Goal: Task Accomplishment & Management: Use online tool/utility

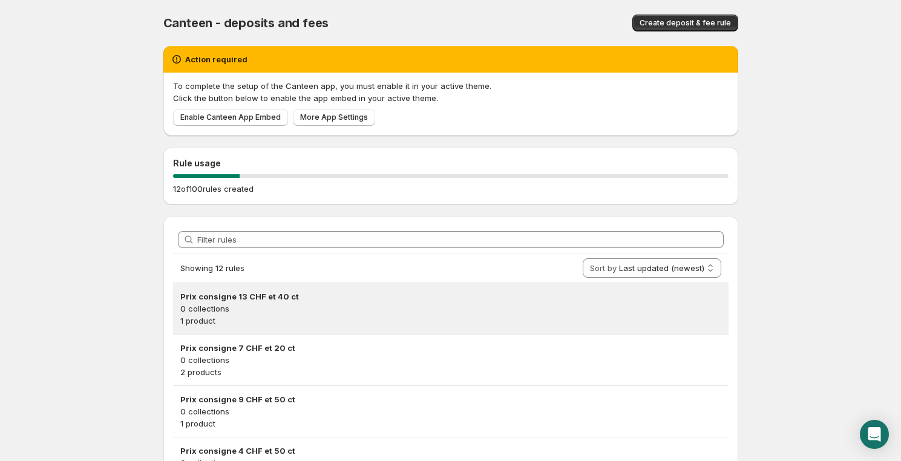
click at [319, 301] on h3 "Prix consigne 13 CHF et 40 ct" at bounding box center [450, 297] width 541 height 12
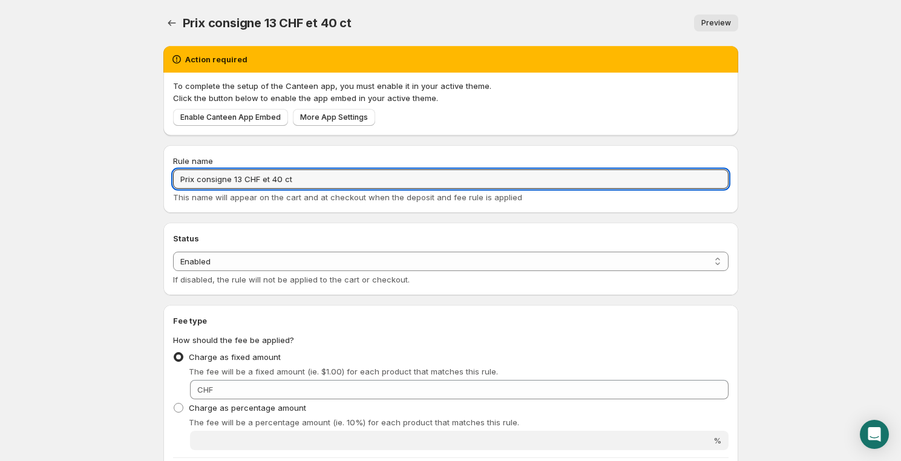
drag, startPoint x: 291, startPoint y: 177, endPoint x: 122, endPoint y: 177, distance: 168.9
click at [122, 177] on body "Home Help Prix consigne 13 CHF et 40 ct. This page is ready Prix consigne 13 CH…" at bounding box center [450, 230] width 901 height 461
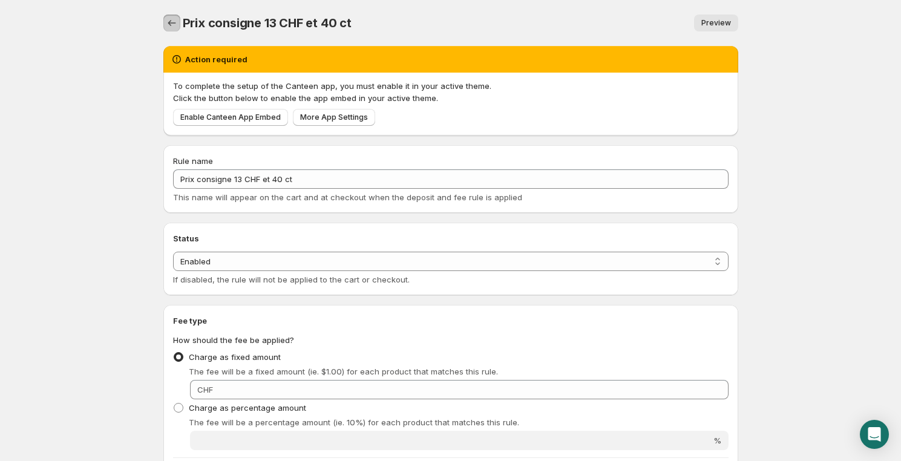
click at [173, 23] on icon "Settings" at bounding box center [172, 23] width 12 height 12
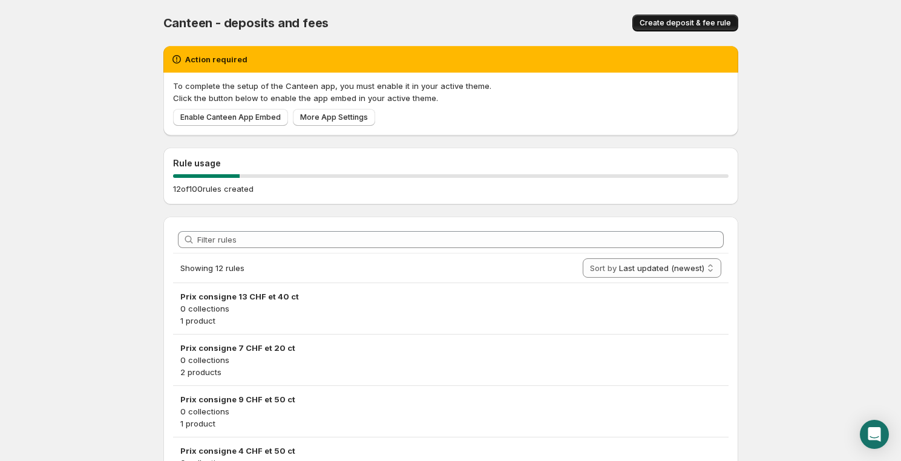
click at [688, 20] on span "Create deposit & fee rule" at bounding box center [685, 23] width 91 height 10
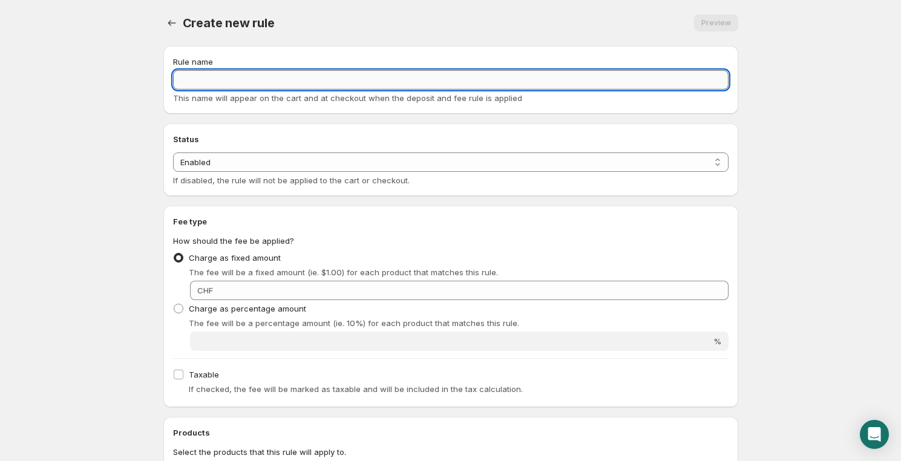
click at [202, 83] on input "Rule name" at bounding box center [451, 79] width 556 height 19
paste input "Prix consigne 13 CHF et 40 ct"
drag, startPoint x: 260, startPoint y: 76, endPoint x: 373, endPoint y: 81, distance: 112.7
click at [367, 84] on input "Prix consigne 13 CHF et 40 ct" at bounding box center [451, 79] width 556 height 19
click at [235, 79] on input "Prix consigne 13 CHF" at bounding box center [451, 79] width 556 height 19
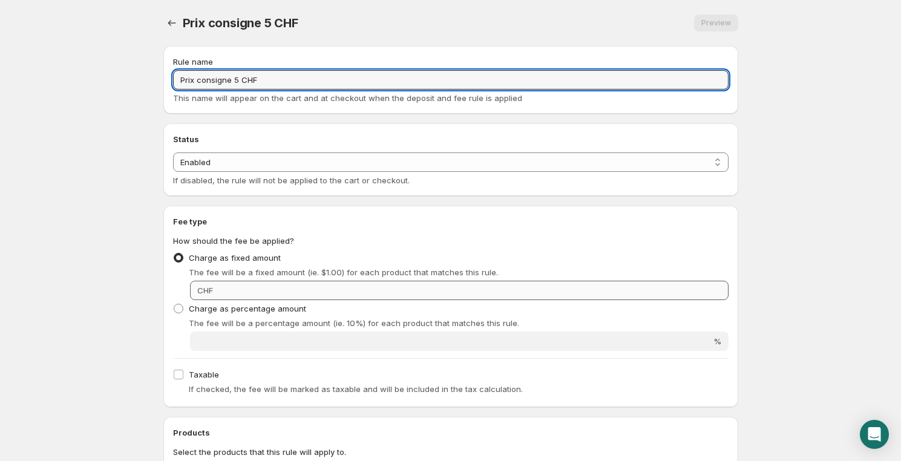
type input "Prix consigne 5 CHF"
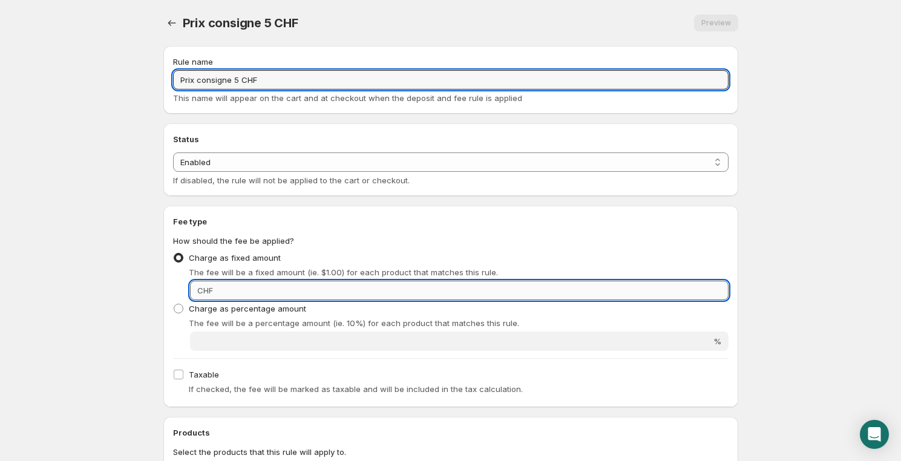
click at [268, 294] on input "Fixed amount" at bounding box center [473, 290] width 512 height 19
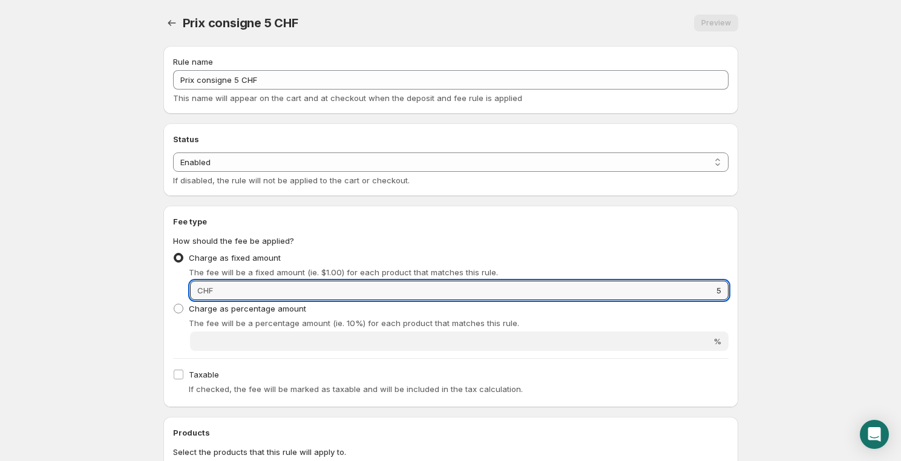
type input "5"
click at [638, 226] on h2 "Fee type" at bounding box center [451, 221] width 556 height 12
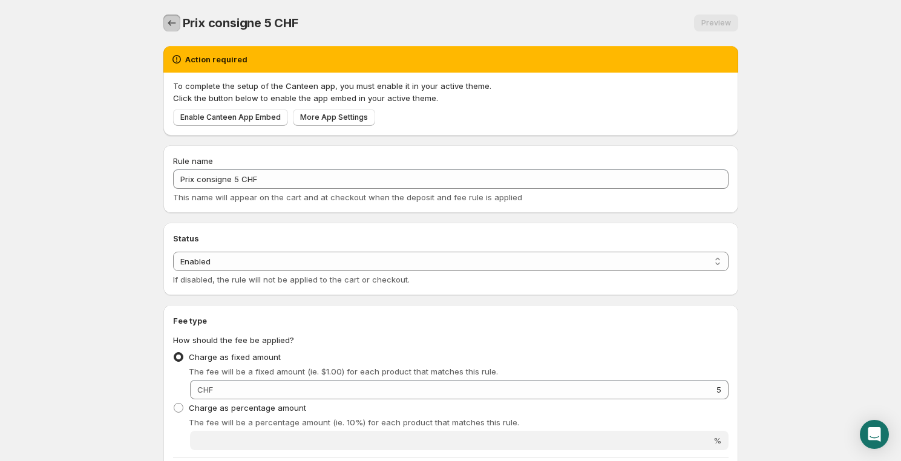
click at [172, 23] on icon "Settings" at bounding box center [172, 23] width 12 height 12
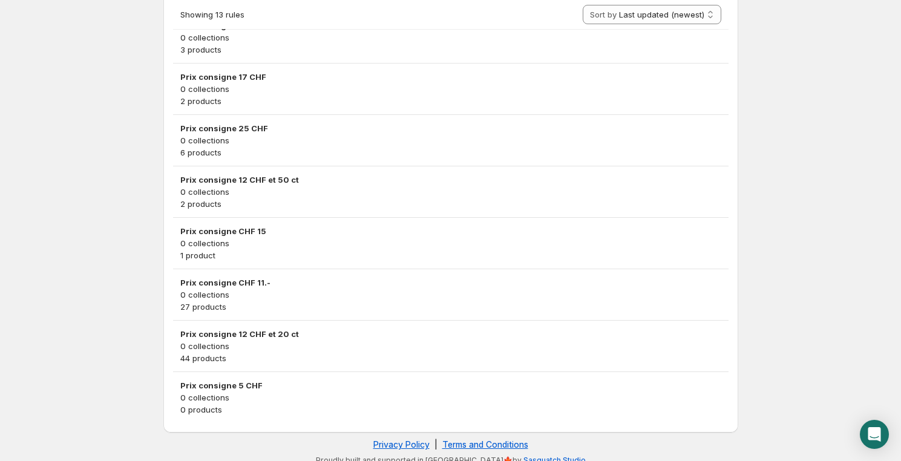
scroll to position [537, 0]
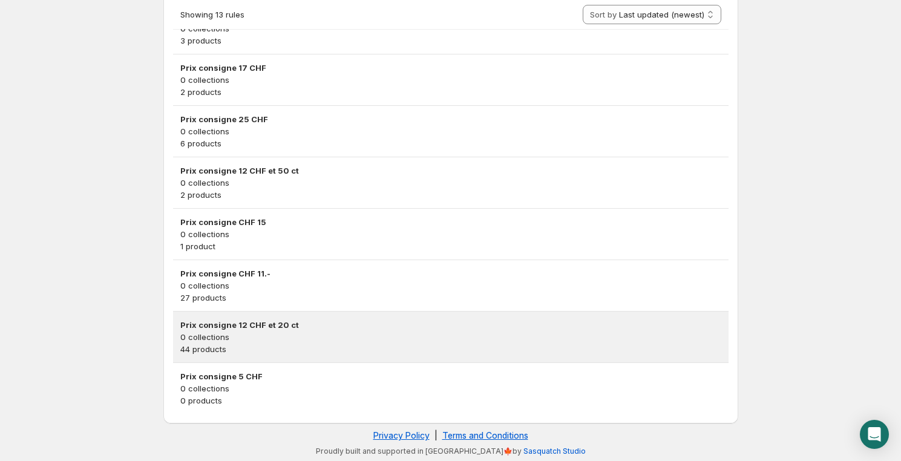
click at [246, 326] on h3 "Prix consigne 12 CHF et 20 ct" at bounding box center [450, 325] width 541 height 12
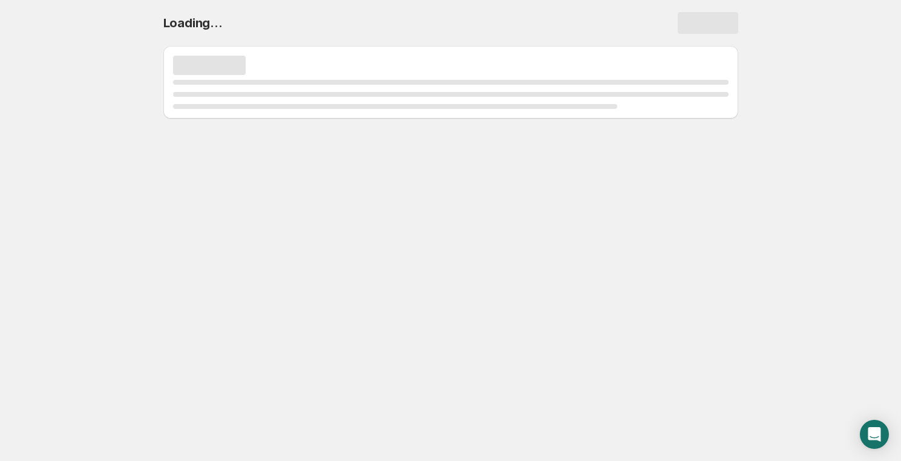
scroll to position [0, 0]
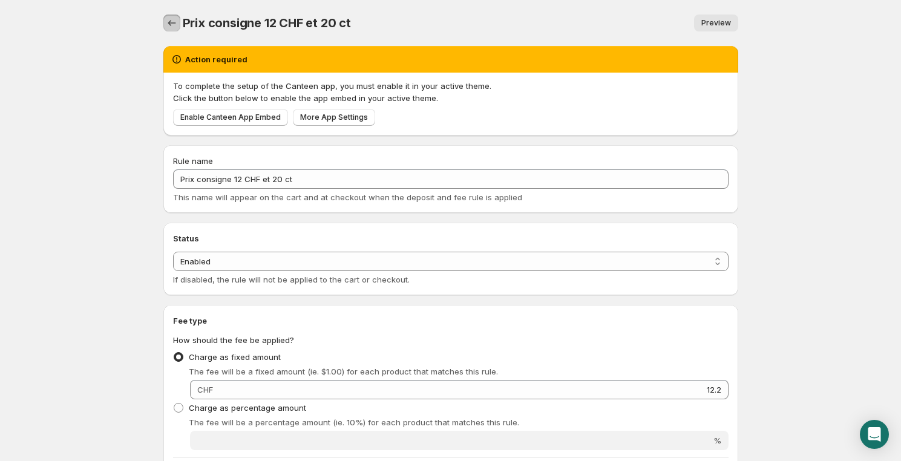
click at [174, 22] on icon "Settings" at bounding box center [172, 23] width 12 height 12
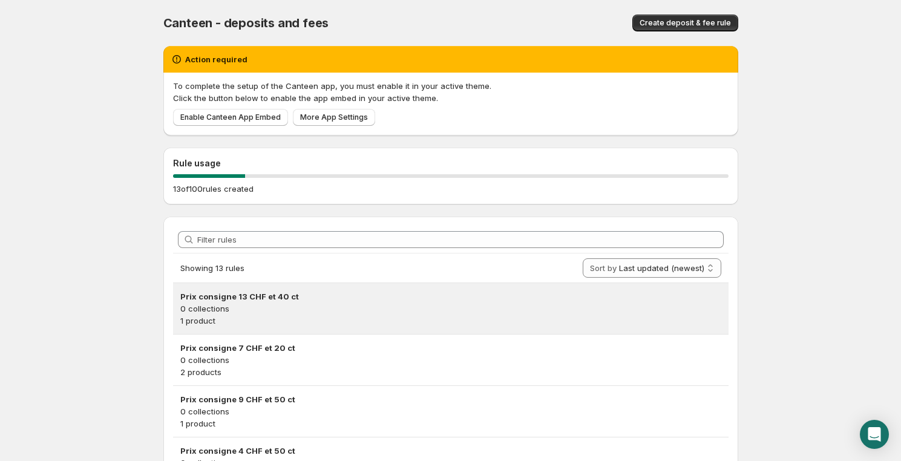
scroll to position [537, 0]
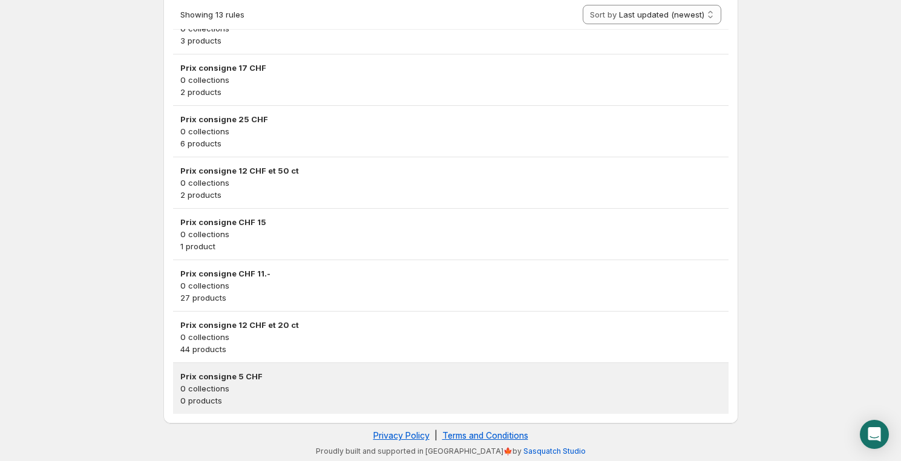
click at [240, 379] on h3 "Prix consigne 5 CHF" at bounding box center [450, 376] width 541 height 12
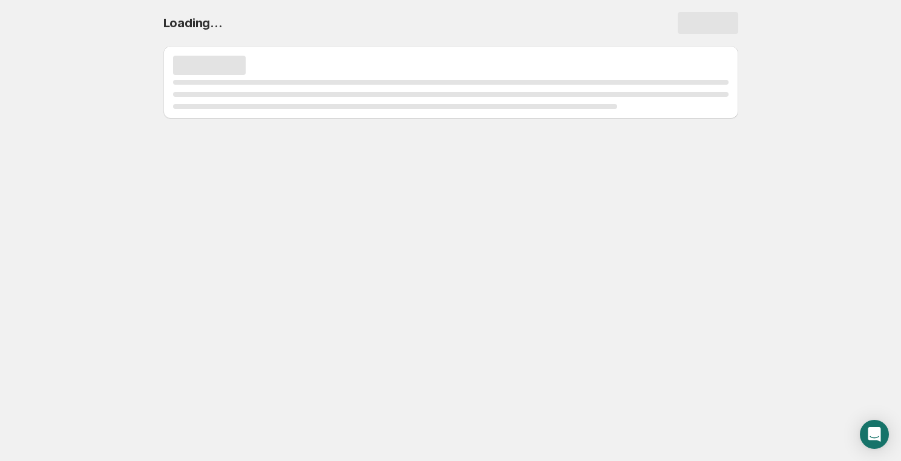
scroll to position [0, 0]
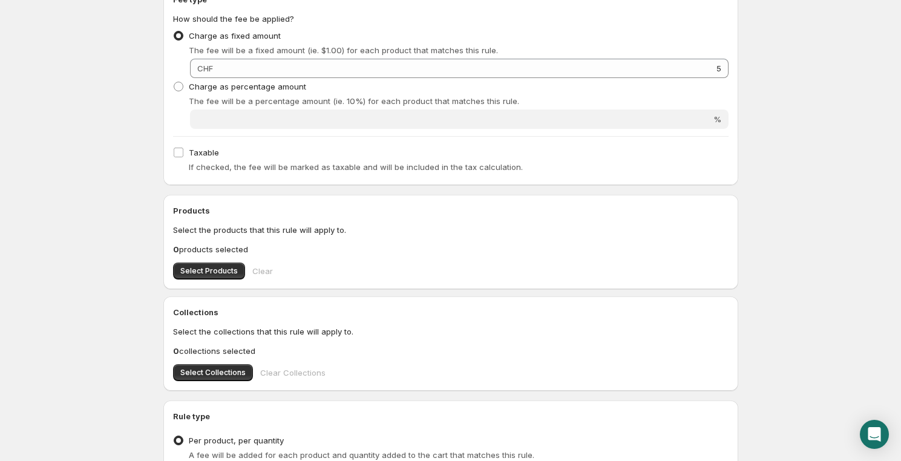
scroll to position [481, 0]
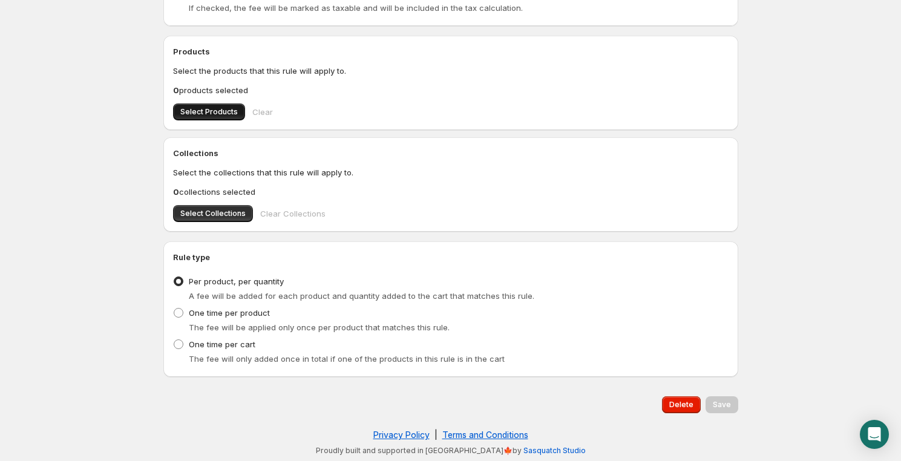
click at [209, 106] on button "Select Products" at bounding box center [209, 111] width 72 height 17
click at [220, 108] on span "Select Products" at bounding box center [208, 112] width 57 height 10
click at [212, 120] on div "Products Select the products that this rule will apply to. 9 products selected …" at bounding box center [450, 83] width 575 height 94
click at [212, 113] on span "Select Products" at bounding box center [208, 112] width 57 height 10
click at [211, 113] on span "Select Products" at bounding box center [208, 112] width 57 height 10
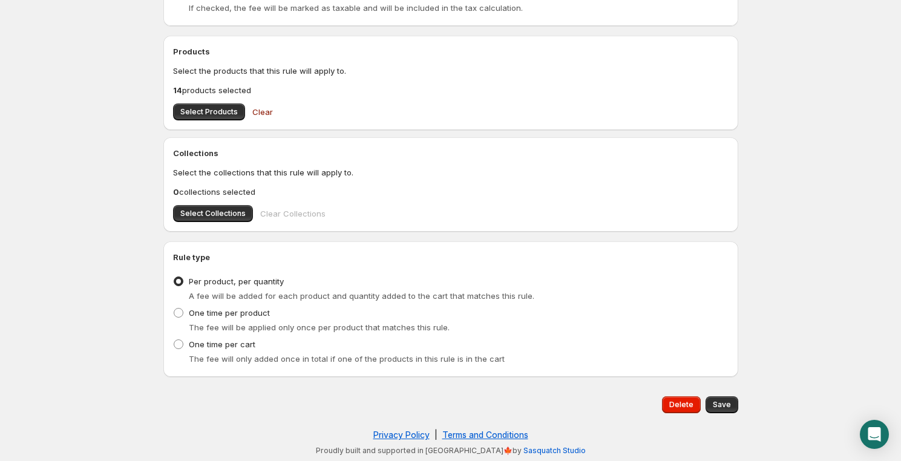
click at [172, 108] on div "Products Select the products that this rule will apply to. 14 products selected…" at bounding box center [450, 83] width 575 height 94
click at [201, 108] on span "Select Products" at bounding box center [208, 112] width 57 height 10
click at [198, 108] on span "Select Products" at bounding box center [208, 112] width 57 height 10
click at [182, 106] on button "Select Products" at bounding box center [209, 111] width 72 height 17
click at [195, 111] on span "Select Products" at bounding box center [208, 112] width 57 height 10
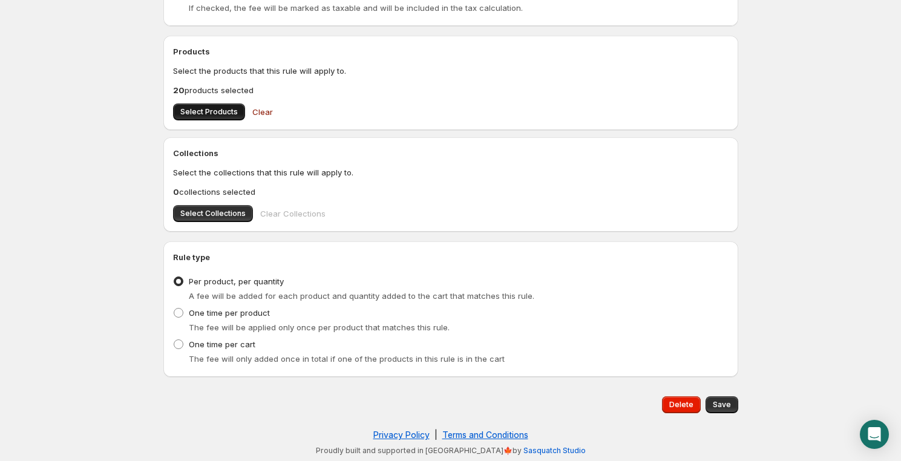
click at [209, 116] on span "Select Products" at bounding box center [208, 112] width 57 height 10
click at [211, 116] on span "Select Products" at bounding box center [208, 112] width 57 height 10
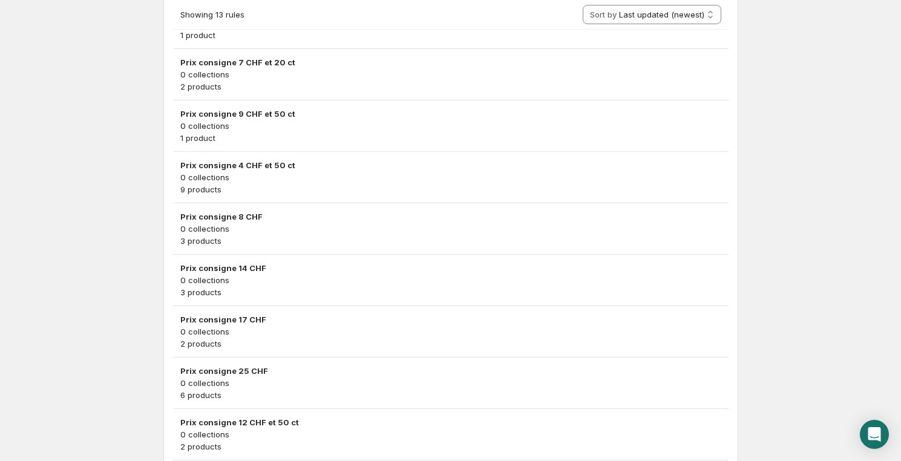
scroll to position [537, 0]
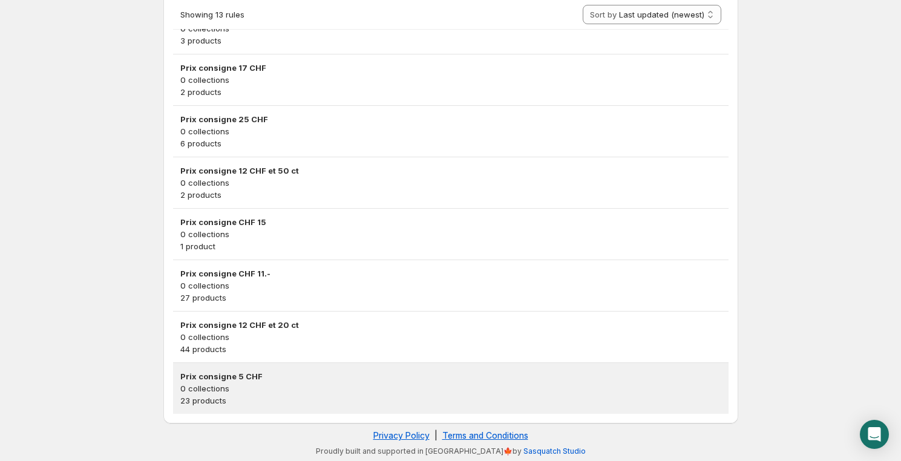
click at [214, 378] on h3 "Prix consigne 5 CHF" at bounding box center [450, 376] width 541 height 12
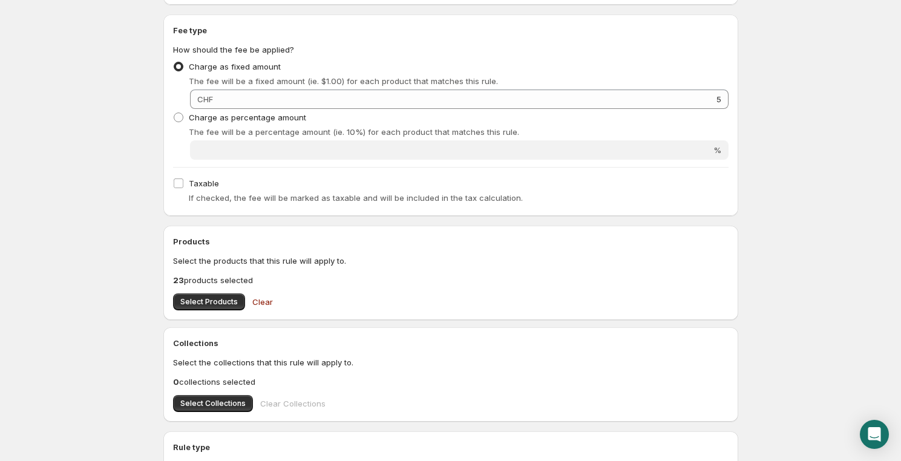
scroll to position [481, 0]
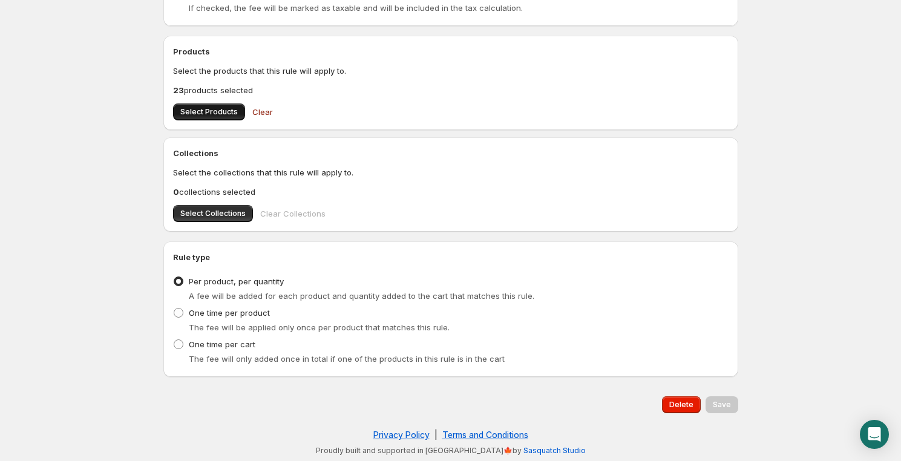
click at [207, 110] on span "Select Products" at bounding box center [208, 112] width 57 height 10
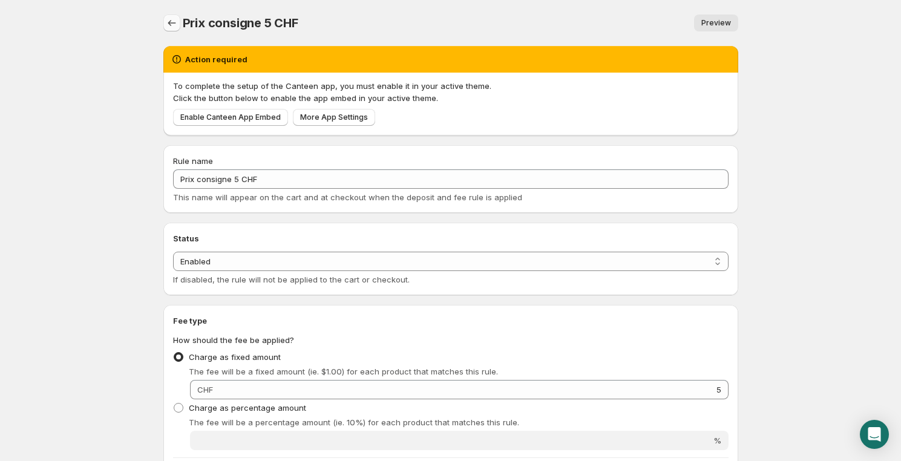
click at [172, 22] on icon "Settings" at bounding box center [172, 23] width 12 height 12
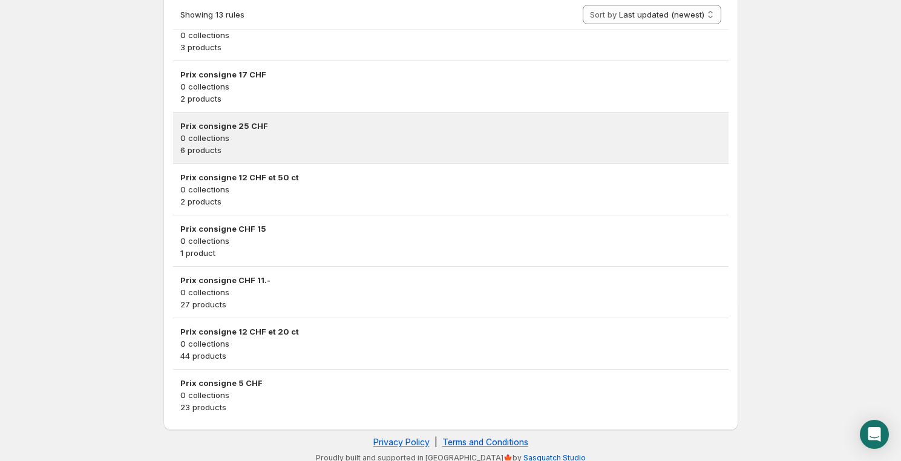
scroll to position [537, 0]
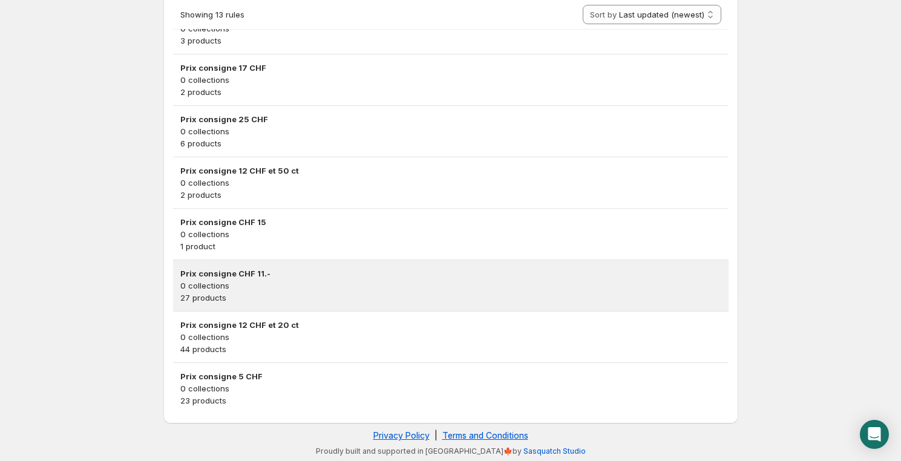
click at [253, 287] on p "0 collections" at bounding box center [450, 286] width 541 height 12
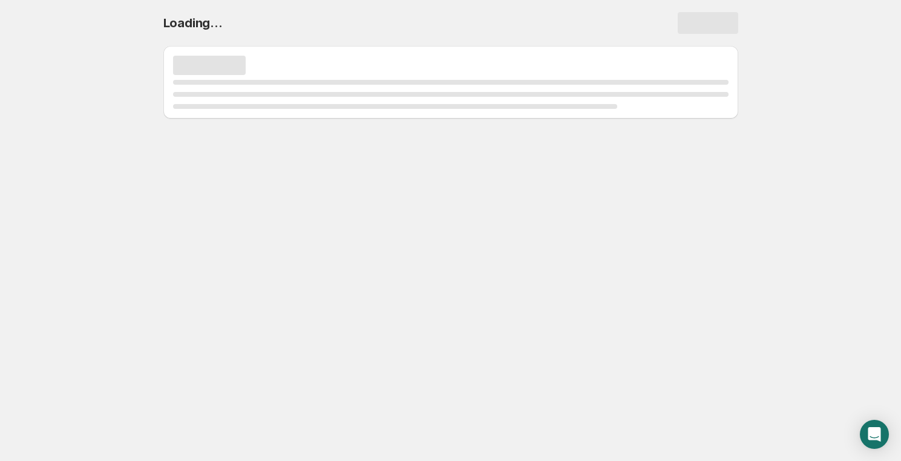
scroll to position [0, 0]
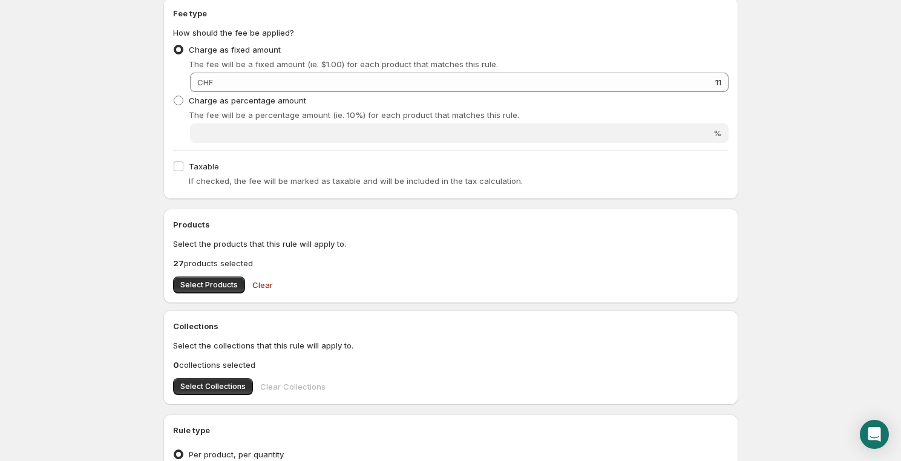
scroll to position [297, 0]
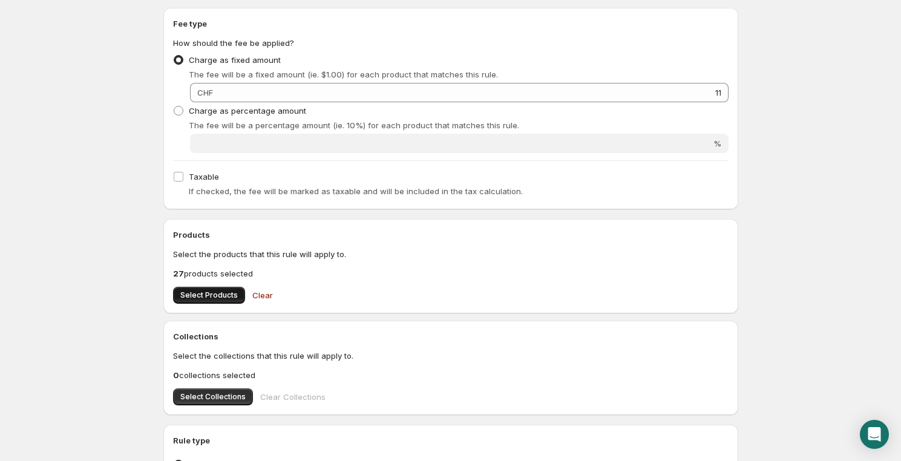
click at [208, 288] on button "Select Products" at bounding box center [209, 295] width 72 height 17
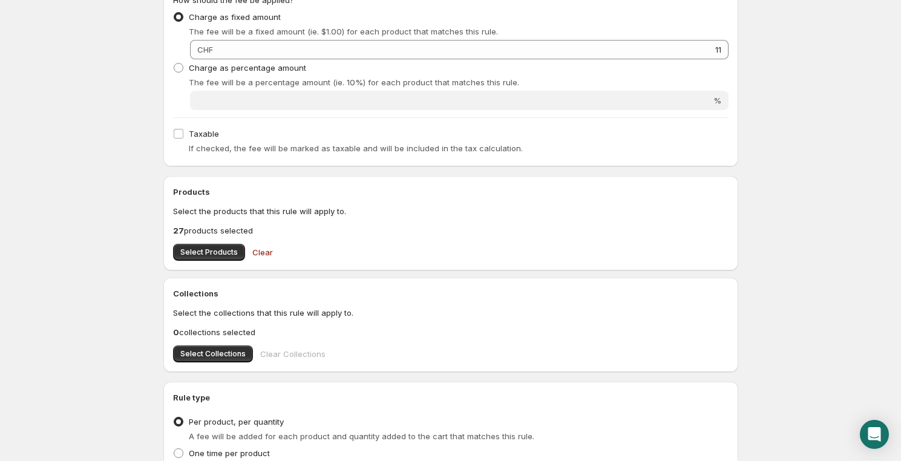
scroll to position [367, 0]
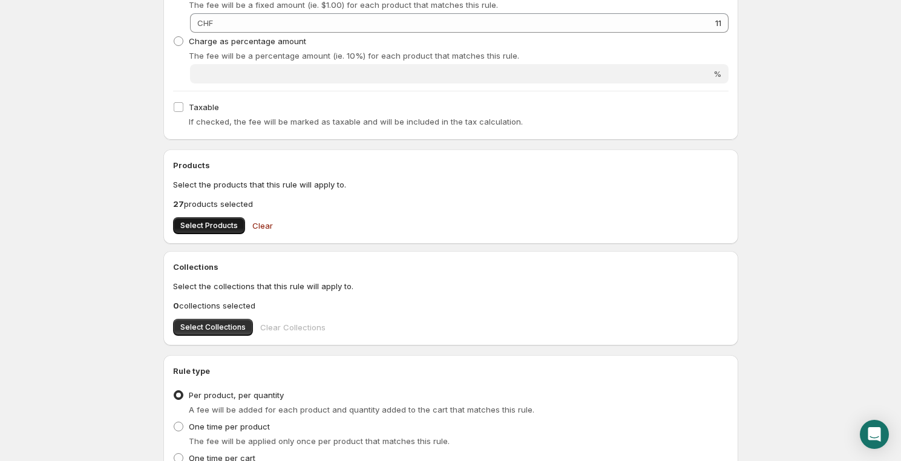
click at [200, 227] on span "Select Products" at bounding box center [208, 226] width 57 height 10
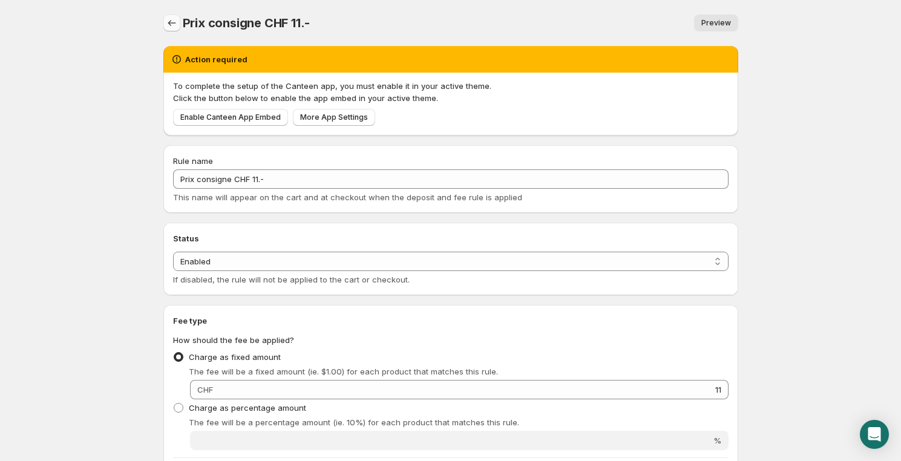
click at [174, 20] on icon "Settings" at bounding box center [172, 23] width 12 height 12
click at [173, 27] on icon "Settings" at bounding box center [172, 23] width 12 height 12
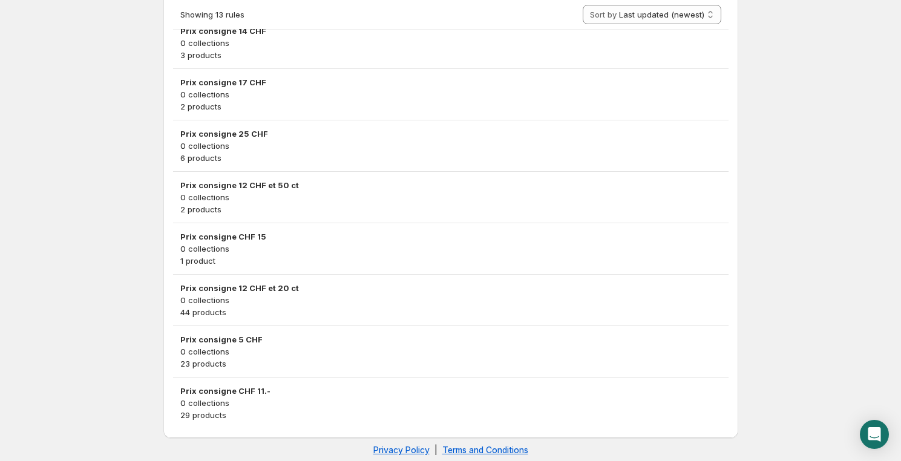
scroll to position [537, 0]
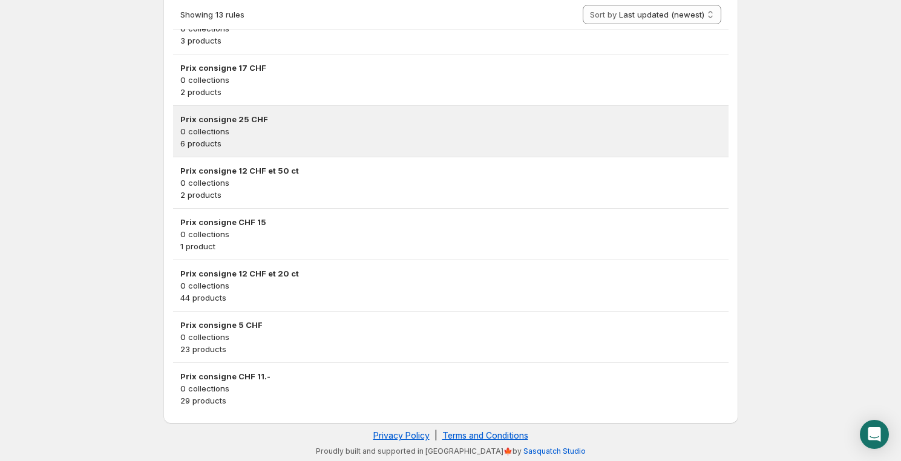
click at [238, 125] on p "0 collections" at bounding box center [450, 131] width 541 height 12
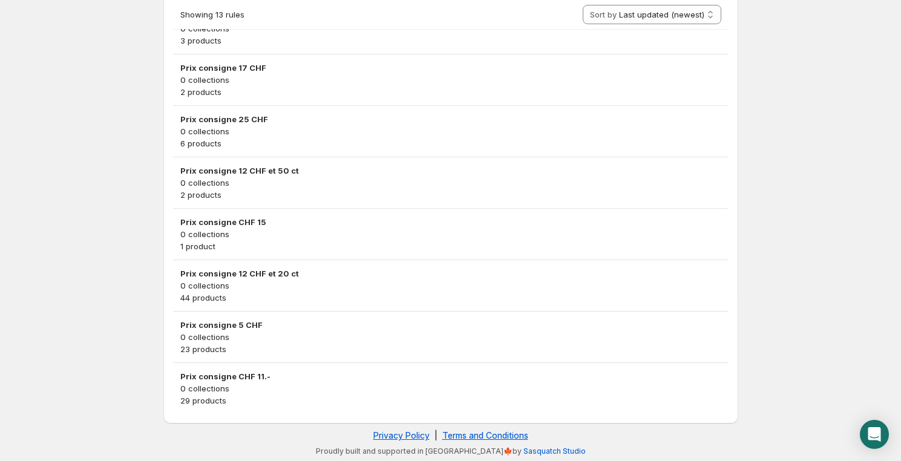
scroll to position [0, 0]
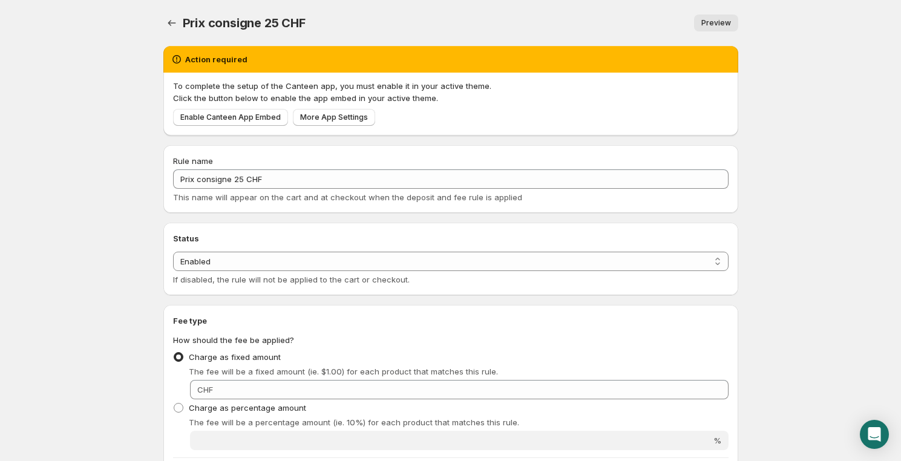
scroll to position [367, 0]
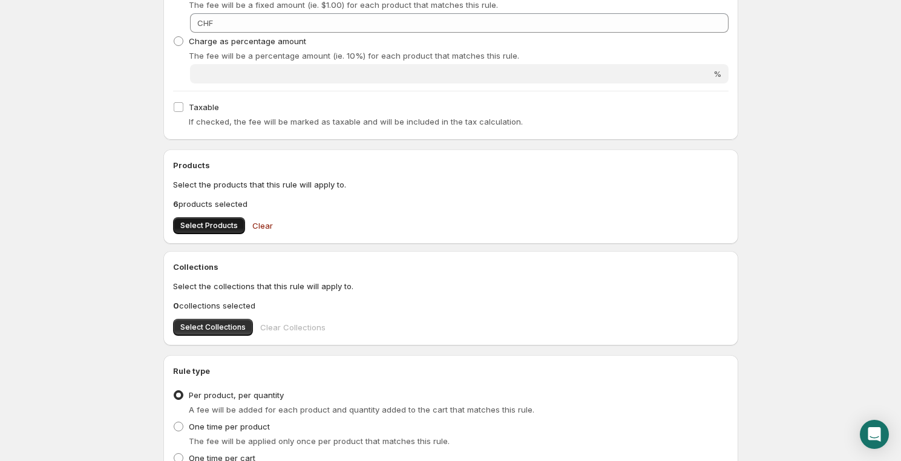
click at [191, 221] on span "Select Products" at bounding box center [208, 226] width 57 height 10
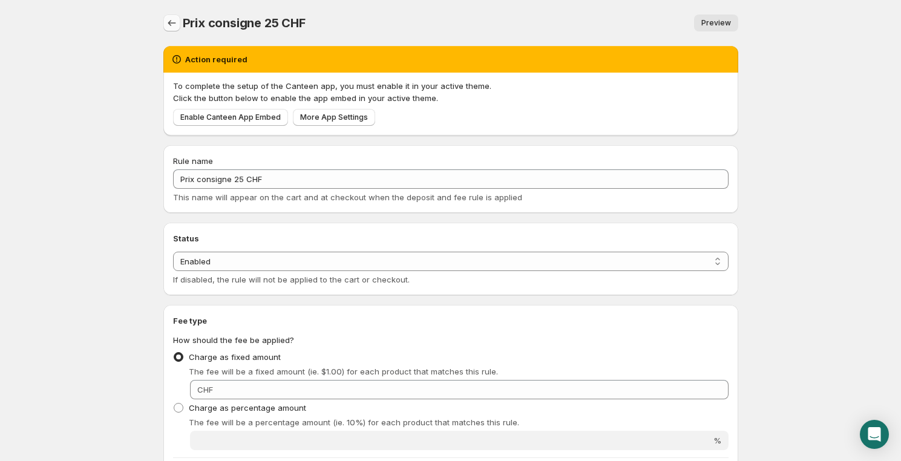
click at [166, 18] on icon "Settings" at bounding box center [172, 23] width 12 height 12
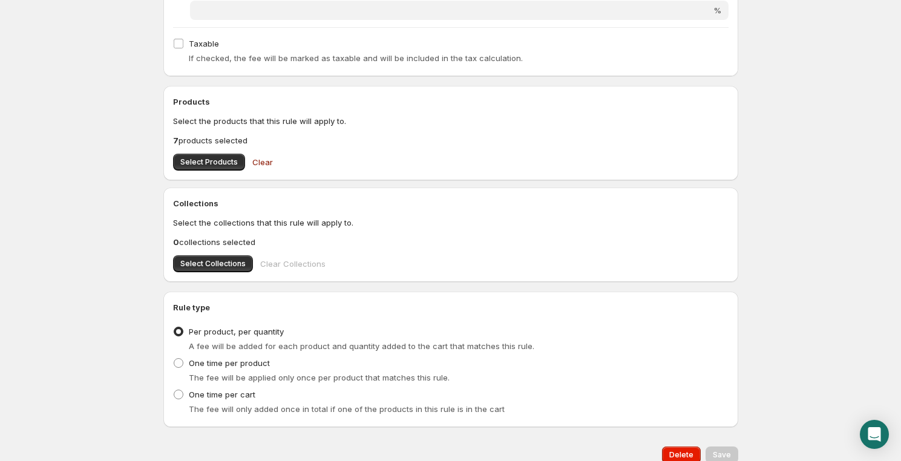
scroll to position [481, 0]
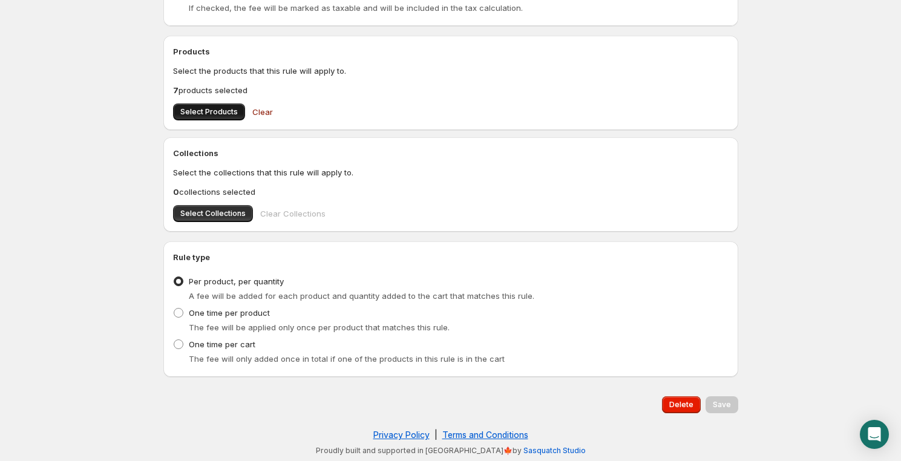
click at [213, 112] on span "Select Products" at bounding box center [208, 112] width 57 height 10
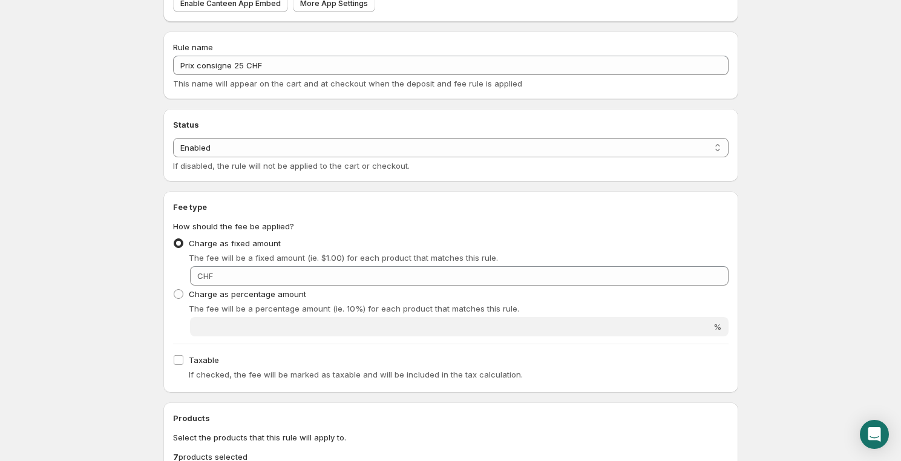
scroll to position [0, 0]
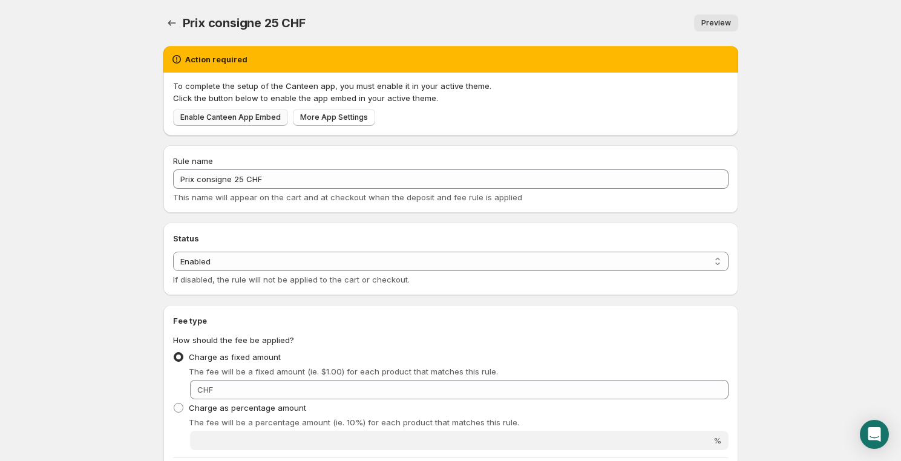
click at [216, 114] on span "Enable Canteen App Embed" at bounding box center [230, 118] width 100 height 10
click at [349, 119] on span "More App Settings" at bounding box center [334, 118] width 68 height 10
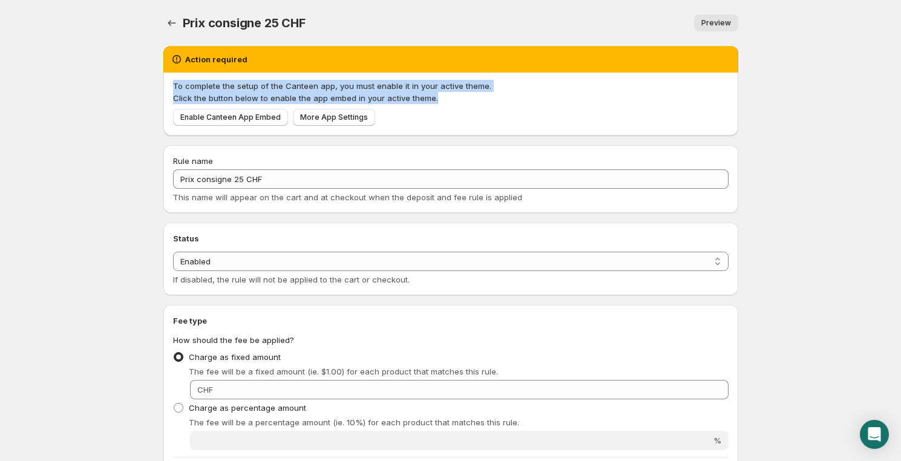
drag, startPoint x: 447, startPoint y: 100, endPoint x: 160, endPoint y: 87, distance: 287.2
copy span "To complete the setup of the Canteen app, you must enable it in your active the…"
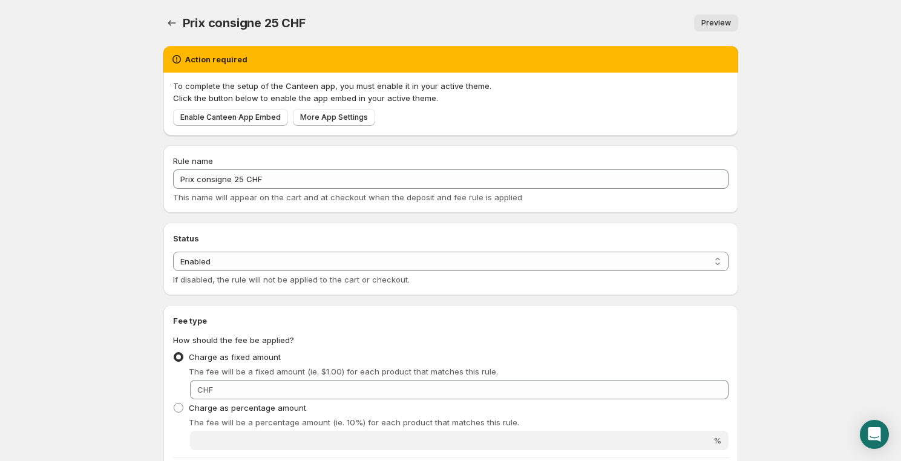
click at [533, 120] on div "Enable Canteen App Embed More App Settings" at bounding box center [448, 115] width 560 height 22
click at [240, 119] on span "Enable Canteen App Embed" at bounding box center [230, 118] width 100 height 10
click at [482, 4] on div "Prix consigne 25 CHF. This page is ready Prix consigne 25 CHF Preview More acti…" at bounding box center [450, 23] width 575 height 46
click at [410, 128] on div "To complete the setup of the Canteen app, you must enable it in your active the…" at bounding box center [450, 104] width 575 height 63
click at [717, 15] on link "Preview" at bounding box center [716, 23] width 44 height 17
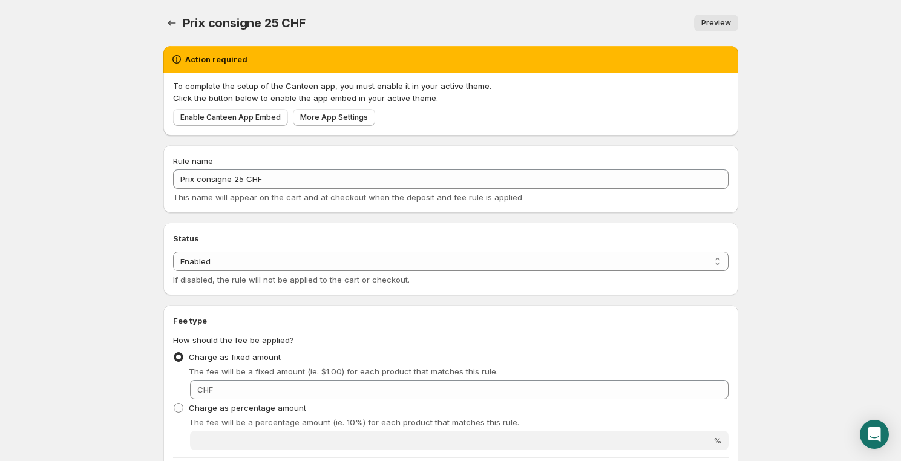
click at [176, 20] on icon "Settings" at bounding box center [172, 23] width 12 height 12
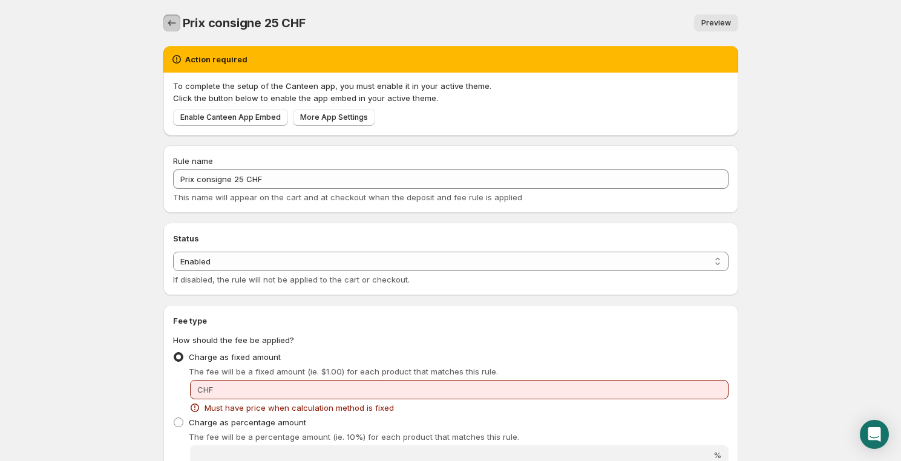
click at [170, 24] on icon "Settings" at bounding box center [172, 23] width 12 height 12
